Goal: Check status: Check status

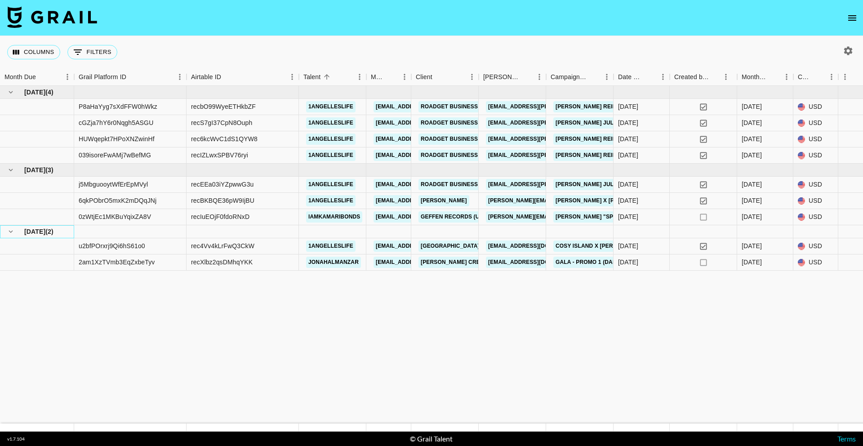
click at [43, 230] on span "[DATE]" at bounding box center [34, 231] width 21 height 9
click at [33, 234] on span "[DATE]" at bounding box center [34, 231] width 21 height 9
click at [26, 233] on span "[DATE]" at bounding box center [34, 231] width 21 height 9
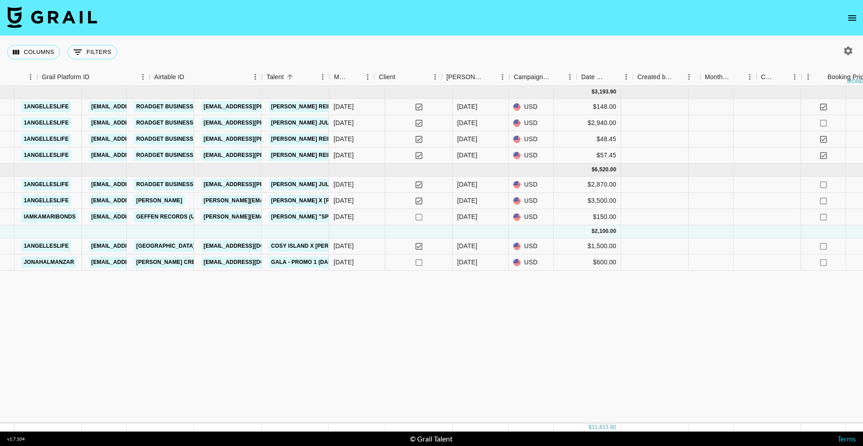
scroll to position [0, 287]
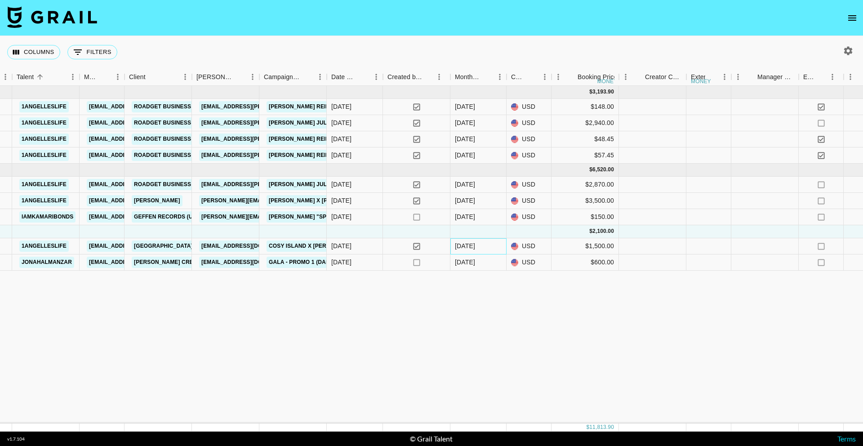
click at [461, 245] on div "[DATE]" at bounding box center [465, 245] width 20 height 9
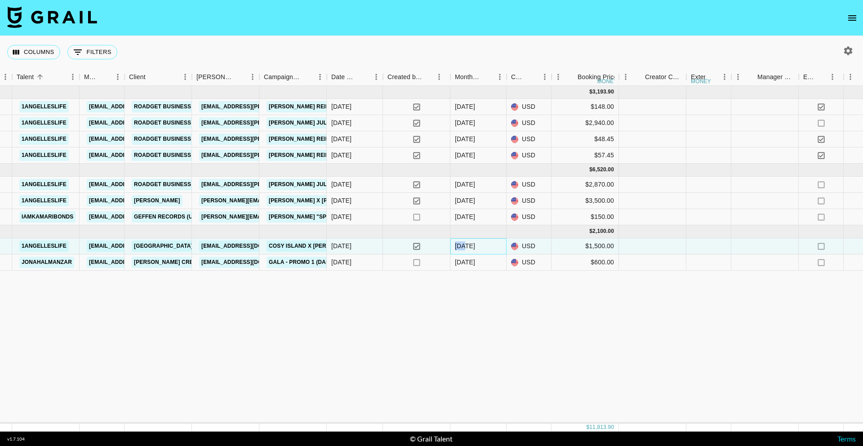
click at [461, 245] on div "[DATE]" at bounding box center [465, 245] width 20 height 9
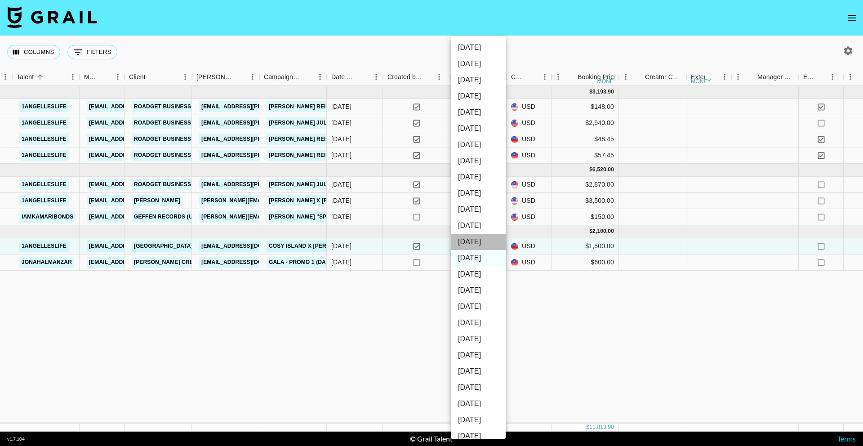
click at [479, 241] on li "Oct '25" at bounding box center [478, 242] width 55 height 16
type input "Oct '25"
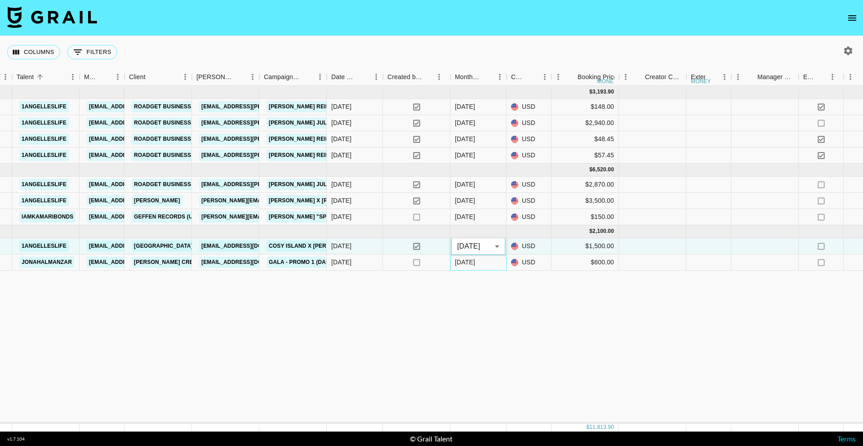
click at [472, 263] on div "[DATE]" at bounding box center [465, 261] width 20 height 9
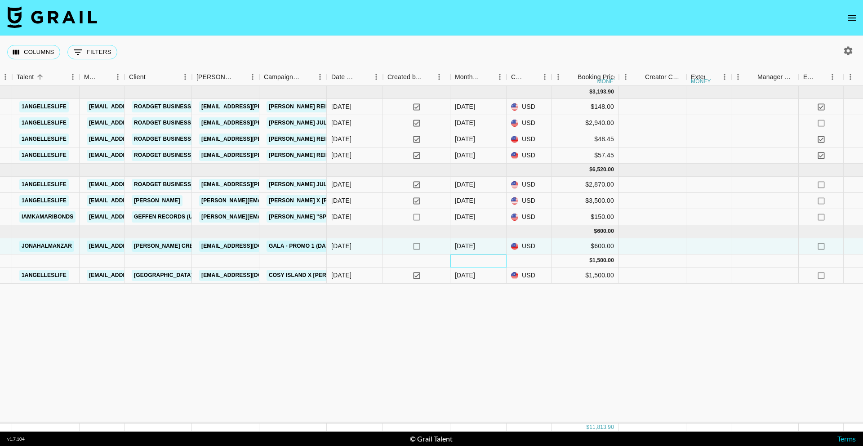
click at [472, 263] on div at bounding box center [478, 260] width 56 height 13
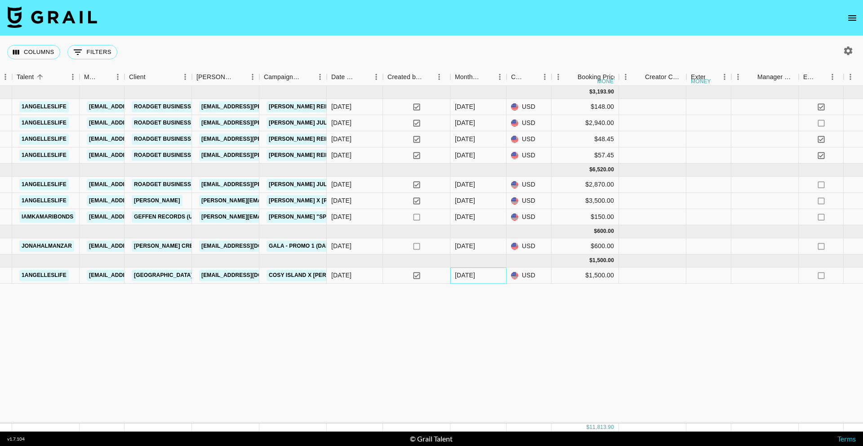
click at [472, 280] on div "Oct '25" at bounding box center [478, 275] width 56 height 16
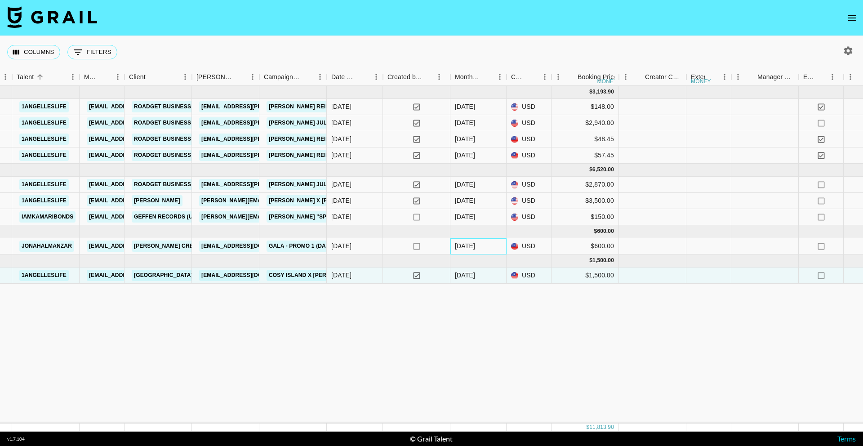
click at [463, 244] on div "[DATE]" at bounding box center [465, 245] width 20 height 9
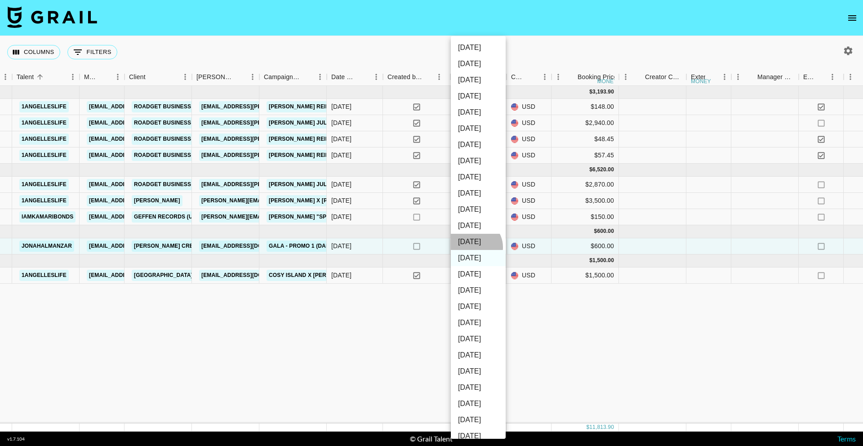
click at [473, 247] on li "Oct '25" at bounding box center [478, 242] width 55 height 16
type input "Oct '25"
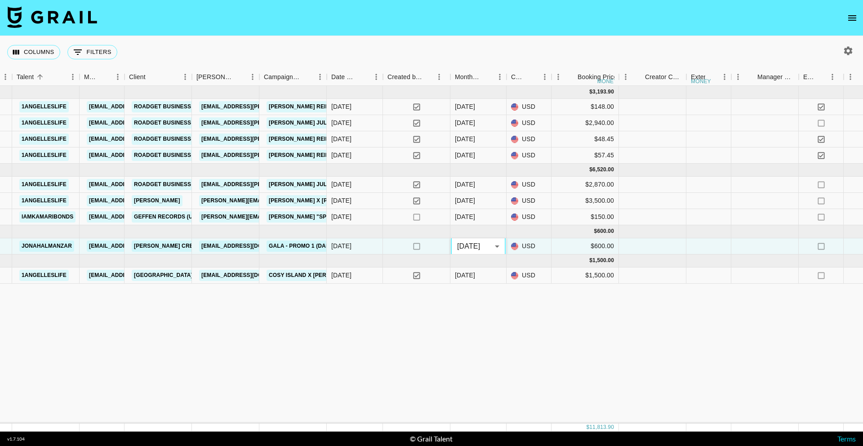
click at [492, 314] on ul "Oct '26 Sep '26 Aug '26 Jul '26 Jun '26 May '26 Apr '26 Mar '26 Feb '26 Jan '26…" at bounding box center [477, 248] width 41 height 231
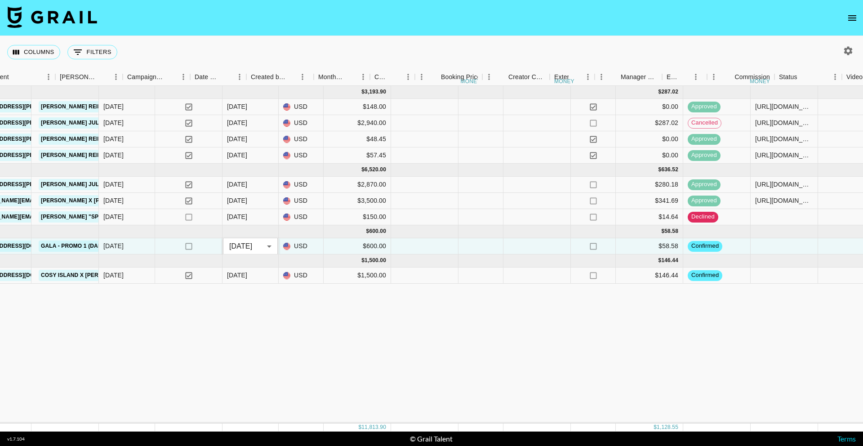
scroll to position [0, 672]
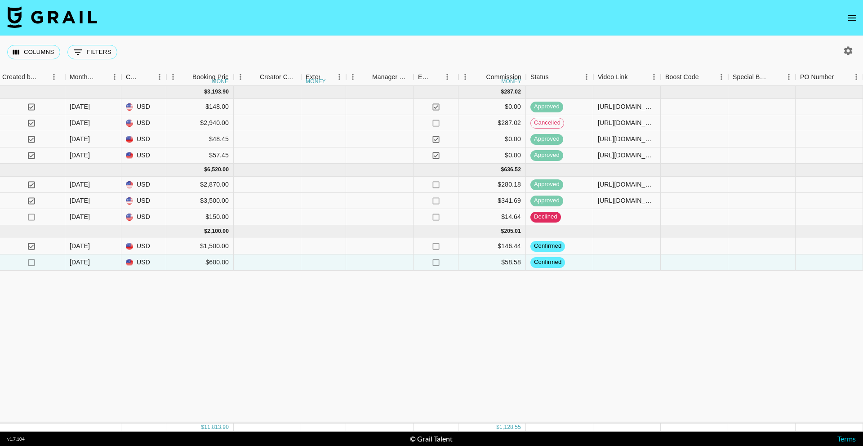
click at [544, 374] on div "Jul '25 ( 4 ) $ 3,193.90 $ 287.02 P8aHaYyg7sXdFFW0hWkz recbO99WyeETHkbZF 1angel…" at bounding box center [349, 254] width 2042 height 337
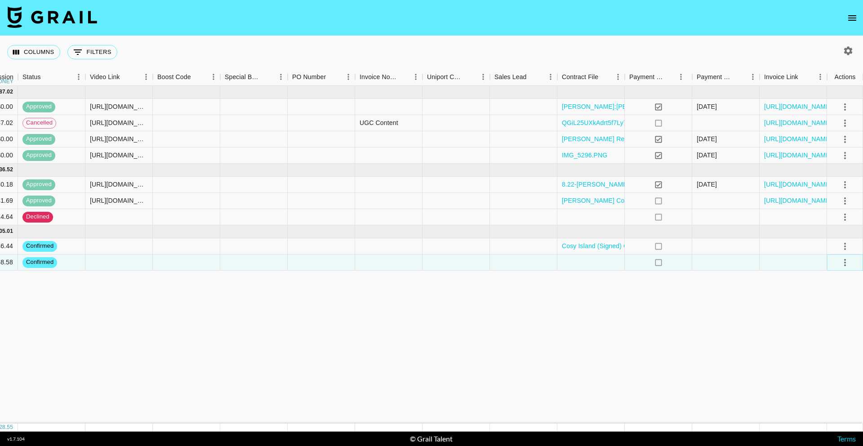
click at [846, 262] on icon "select merge strategy" at bounding box center [844, 262] width 11 height 11
click at [828, 315] on li "Draft Created" at bounding box center [833, 314] width 58 height 16
drag, startPoint x: 529, startPoint y: 431, endPoint x: 505, endPoint y: 431, distance: 24.7
click at [505, 431] on section "Columns 0 Filters + Booking Month Due Grail Platform ID Airtable ID Talent Mana…" at bounding box center [431, 223] width 863 height 446
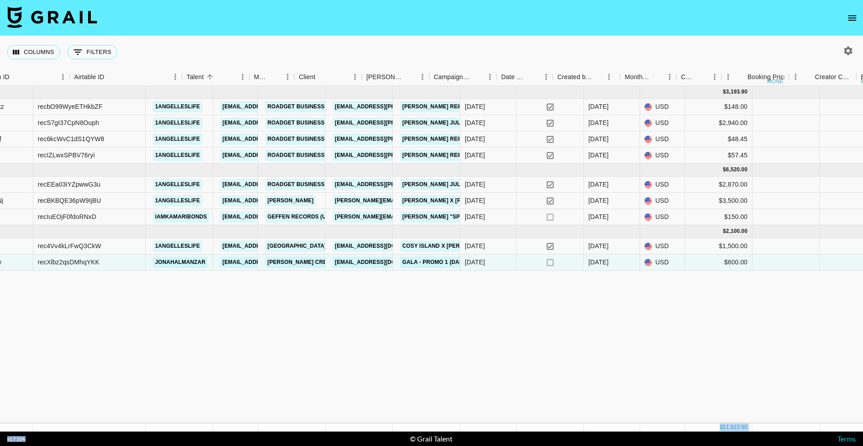
scroll to position [0, 0]
